Goal: Check status

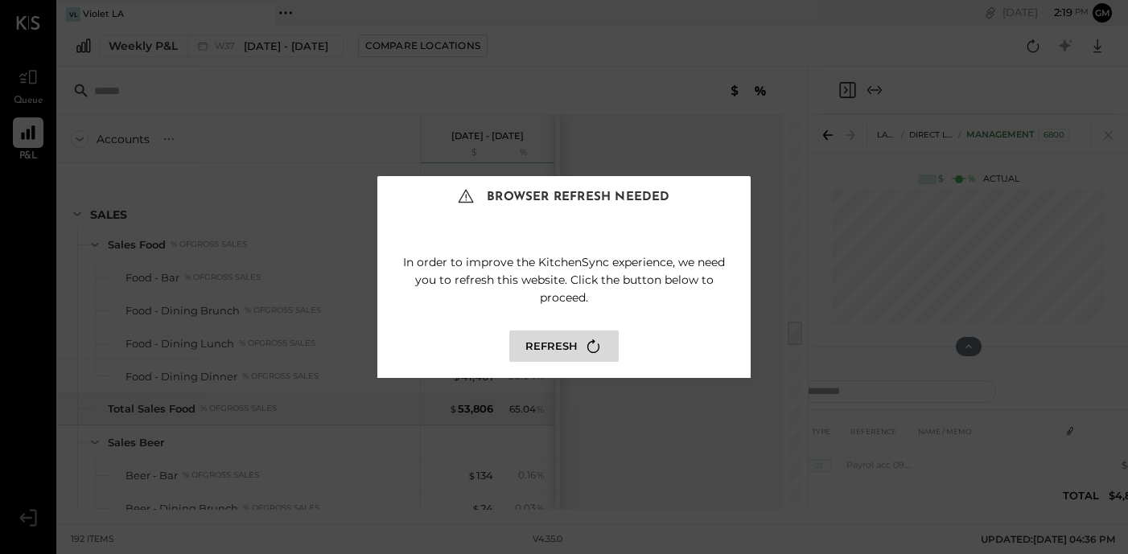
scroll to position [2997, 0]
click at [602, 346] on icon at bounding box center [594, 347] width 22 height 22
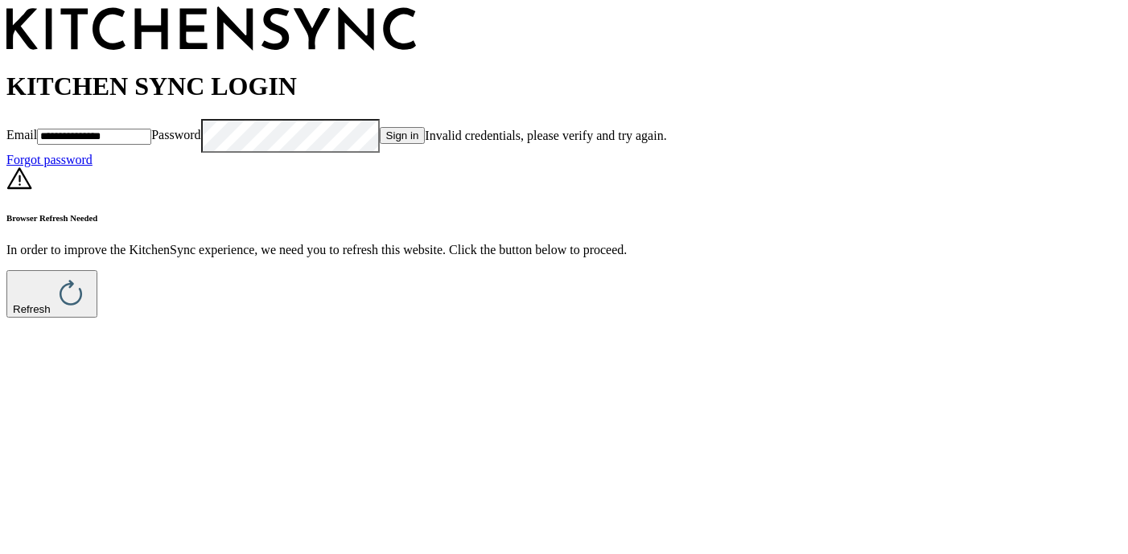
click at [82, 306] on icon at bounding box center [71, 293] width 23 height 26
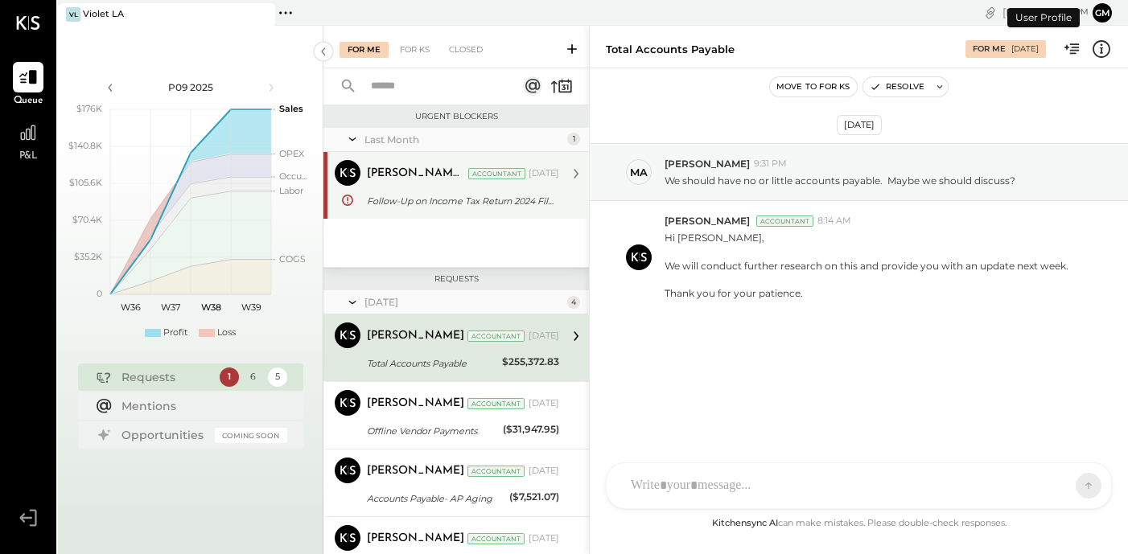
scroll to position [17, 0]
